Goal: Find specific page/section: Find specific page/section

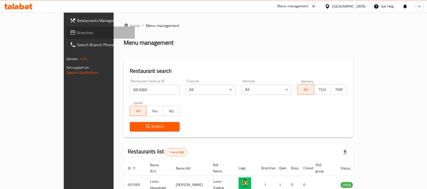
click at [77, 32] on span "Branches" at bounding box center [104, 33] width 54 height 6
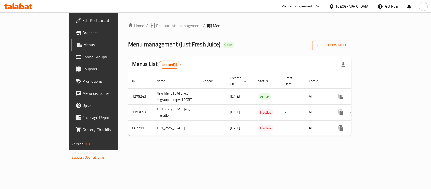
click at [275, 24] on ol "Home / Restaurants management / Menus" at bounding box center [240, 25] width 224 height 6
click at [139, 21] on div "Home / Restaurants management / Menus Menu management ( Just Fresh Juice ) Open…" at bounding box center [240, 81] width 244 height 138
click at [147, 29] on div "Home / Restaurants management / Menus Menu management ( Just Fresh Juice ) Open…" at bounding box center [240, 81] width 224 height 118
click at [156, 23] on span "Restaurants management" at bounding box center [178, 25] width 45 height 6
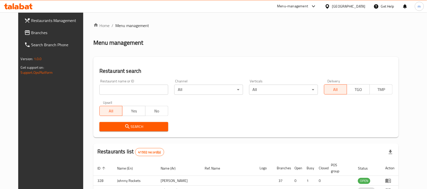
click at [134, 95] on div "Home / Menu management Menu management Restaurant search Restaurant name or ID …" at bounding box center [245, 165] width 305 height 287
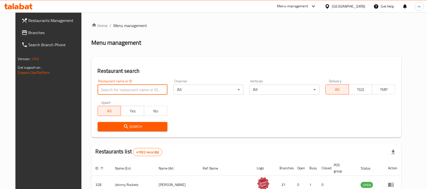
click at [133, 94] on input "search" at bounding box center [133, 90] width 70 height 10
paste input "8740"
type input "8740"
click button "Search" at bounding box center [133, 126] width 70 height 9
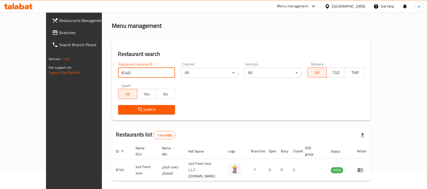
scroll to position [27, 0]
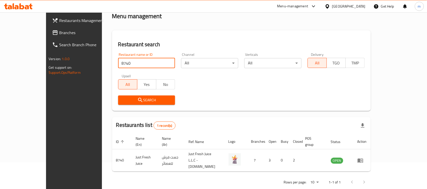
click at [246, 94] on div "Search" at bounding box center [241, 100] width 253 height 15
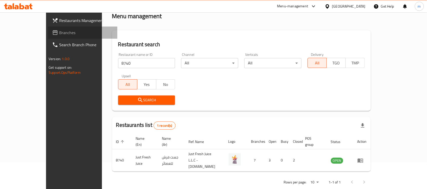
click at [48, 28] on link "Branches" at bounding box center [82, 33] width 69 height 12
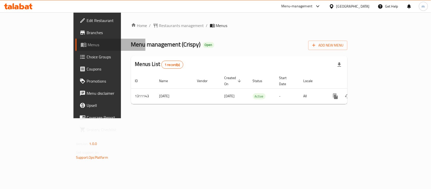
click at [88, 42] on span "Menus" at bounding box center [115, 45] width 54 height 6
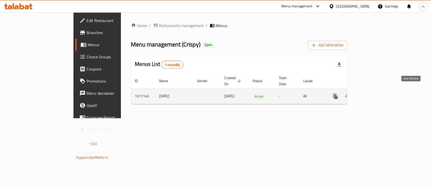
click at [375, 93] on icon "enhanced table" at bounding box center [372, 96] width 6 height 6
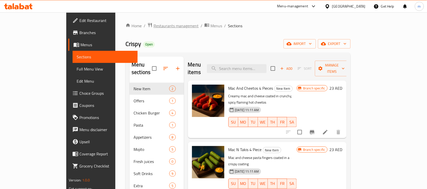
click at [153, 23] on span "Restaurants management" at bounding box center [175, 26] width 45 height 6
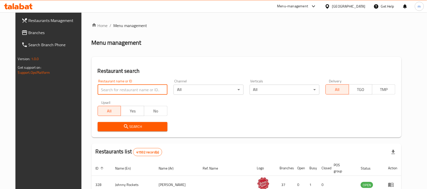
click at [111, 94] on input "search" at bounding box center [133, 90] width 70 height 10
paste input "1311143"
type input "1311143"
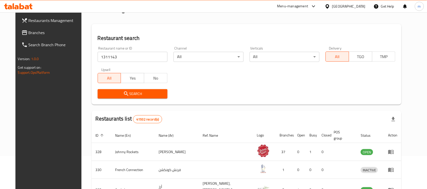
scroll to position [32, 0]
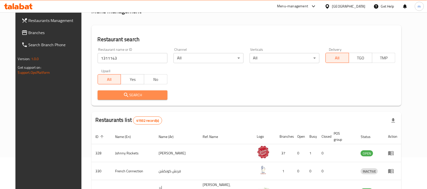
click at [129, 96] on span "Search" at bounding box center [133, 95] width 62 height 6
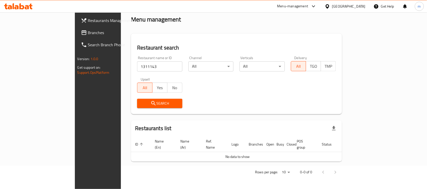
scroll to position [17, 0]
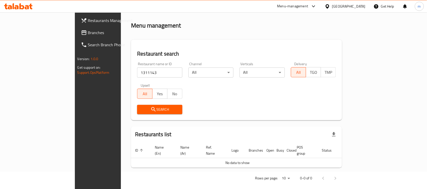
click at [88, 34] on span "Branches" at bounding box center [115, 33] width 54 height 6
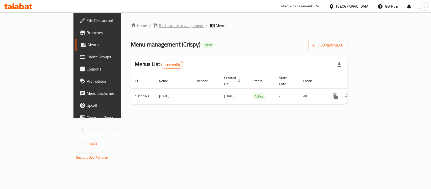
click at [159, 28] on span "Restaurants management" at bounding box center [181, 25] width 45 height 6
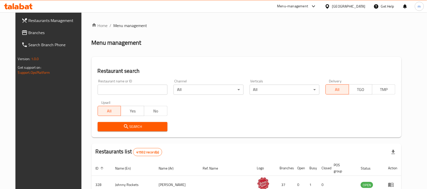
click at [134, 94] on div "Home / Menu management Menu management Restaurant search Restaurant name or ID …" at bounding box center [247, 177] width 310 height 311
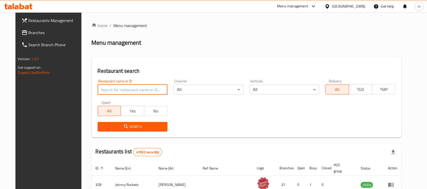
click at [134, 94] on input "search" at bounding box center [133, 90] width 70 height 10
paste input "705719"
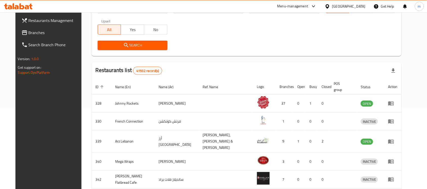
scroll to position [95, 0]
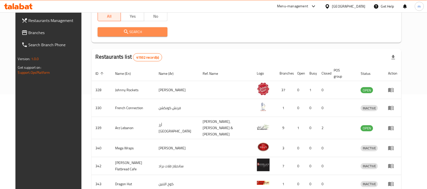
click at [140, 34] on span "Search" at bounding box center [133, 32] width 62 height 6
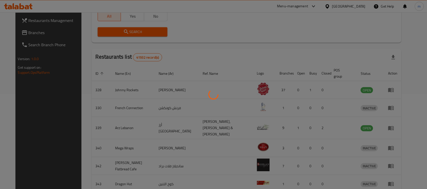
scroll to position [27, 0]
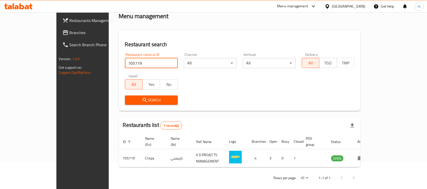
click at [125, 67] on input "705719" at bounding box center [151, 63] width 53 height 10
click at [125, 66] on input "705719" at bounding box center [151, 63] width 53 height 10
paste input "48362"
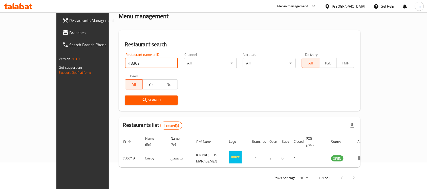
type input "48362"
click button "Search" at bounding box center [151, 100] width 53 height 9
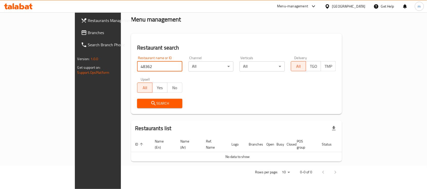
scroll to position [17, 0]
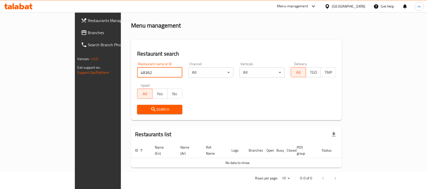
click at [88, 33] on span "Branches" at bounding box center [115, 33] width 54 height 6
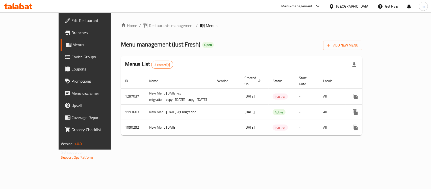
click at [73, 44] on span "Menus" at bounding box center [100, 45] width 54 height 6
click at [73, 43] on span "Menus" at bounding box center [100, 45] width 54 height 6
click at [149, 25] on span "Restaurants management" at bounding box center [171, 25] width 45 height 6
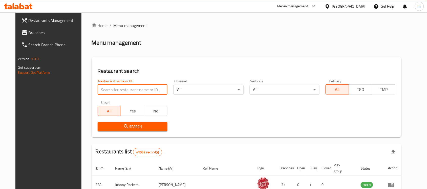
click at [130, 89] on input "search" at bounding box center [133, 90] width 70 height 10
paste input "11013"
type input "11013"
click button "Search" at bounding box center [133, 126] width 70 height 9
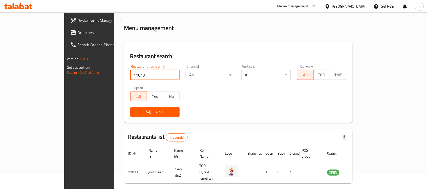
scroll to position [27, 0]
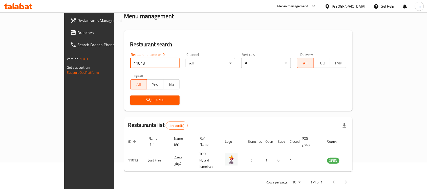
click at [241, 91] on div "Restaurant name or ID 11013 Restaurant name or ID Channel All ​ Verticals All ​…" at bounding box center [238, 79] width 222 height 58
click at [77, 32] on span "Branches" at bounding box center [104, 33] width 54 height 6
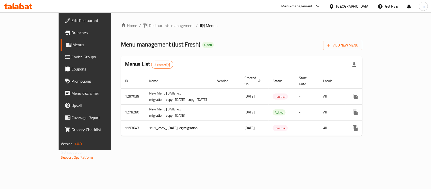
click at [73, 44] on span "Menus" at bounding box center [100, 45] width 54 height 6
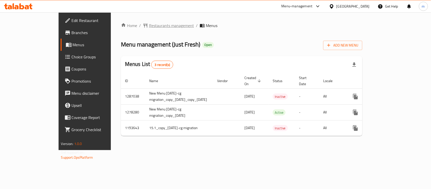
click at [149, 23] on span "Restaurants management" at bounding box center [171, 25] width 45 height 6
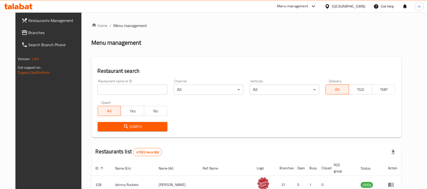
click at [112, 93] on div "Home / Menu management Menu management Restaurant search Restaurant name or ID …" at bounding box center [247, 177] width 310 height 311
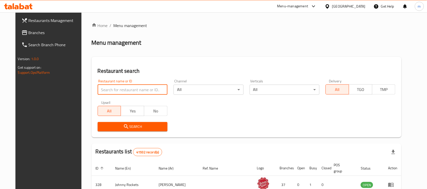
click at [112, 93] on input "search" at bounding box center [133, 90] width 70 height 10
paste input "8739"
type input "8739"
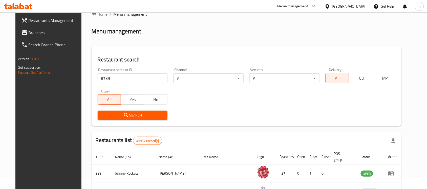
scroll to position [32, 0]
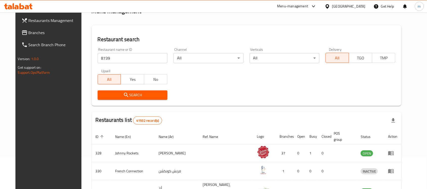
click at [144, 94] on span "Search" at bounding box center [133, 95] width 62 height 6
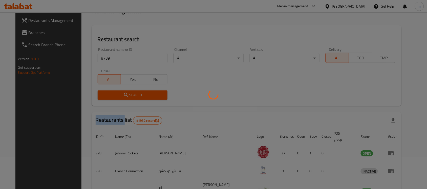
click at [144, 94] on div at bounding box center [213, 94] width 427 height 189
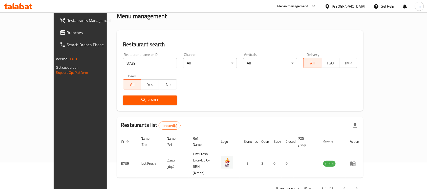
click at [206, 82] on div "Restaurant name or ID 8739 Restaurant name or ID Channel All ​ Verticals All ​ …" at bounding box center [240, 79] width 240 height 58
click at [161, 23] on div "Home / Menu management Menu management Restaurant search Restaurant name or ID …" at bounding box center [240, 95] width 246 height 199
click at [198, 27] on div "Home / Menu management Menu management Restaurant search Restaurant name or ID …" at bounding box center [240, 95] width 246 height 199
click at [201, 30] on div "Home / Menu management Menu management Restaurant search Restaurant name or ID …" at bounding box center [240, 95] width 246 height 199
click at [220, 35] on div "Restaurant search Restaurant name or ID 8739 Restaurant name or ID Channel All …" at bounding box center [240, 70] width 246 height 81
